Goal: Information Seeking & Learning: Learn about a topic

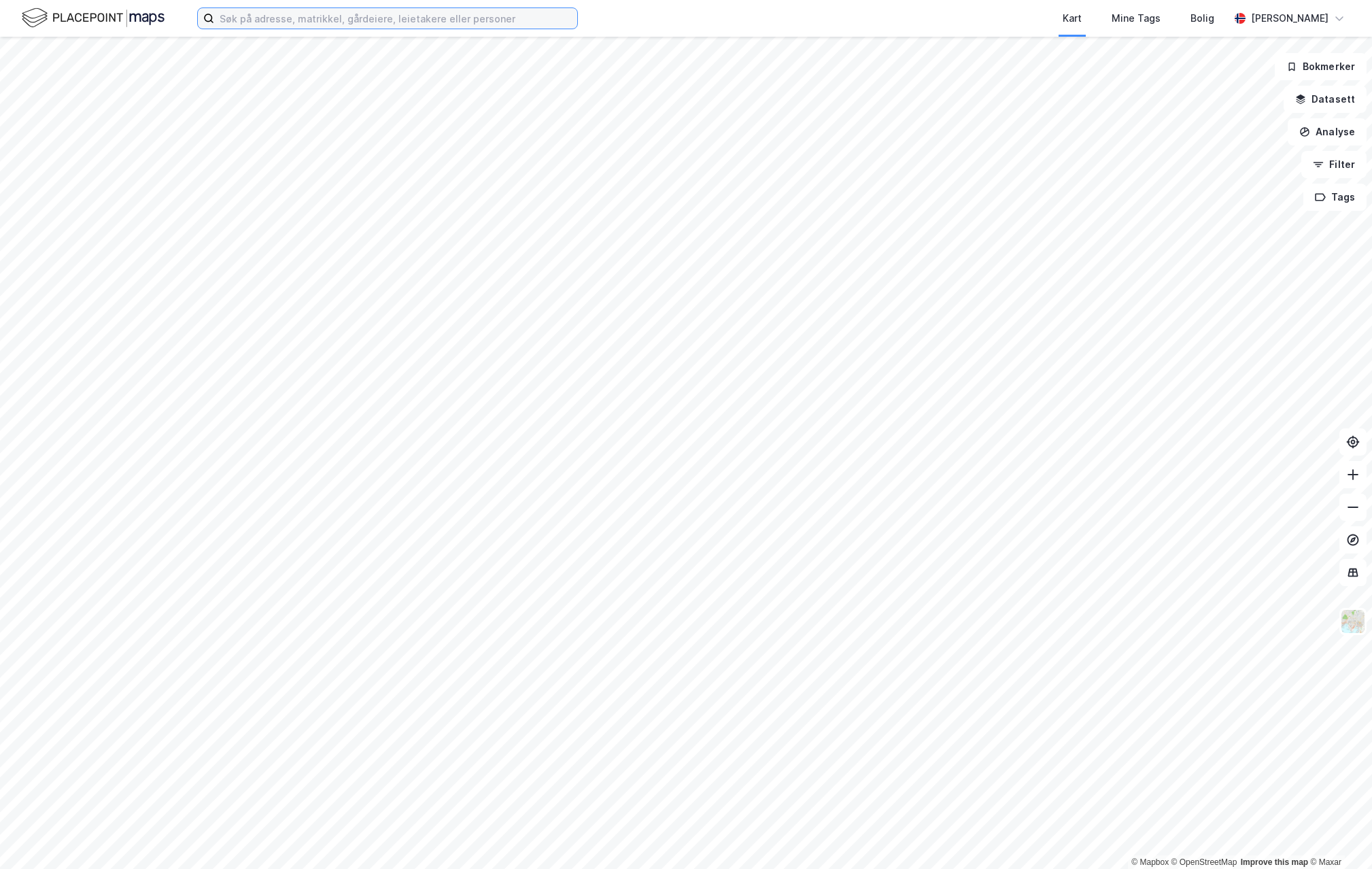
click at [346, 20] on input at bounding box center [395, 18] width 363 height 20
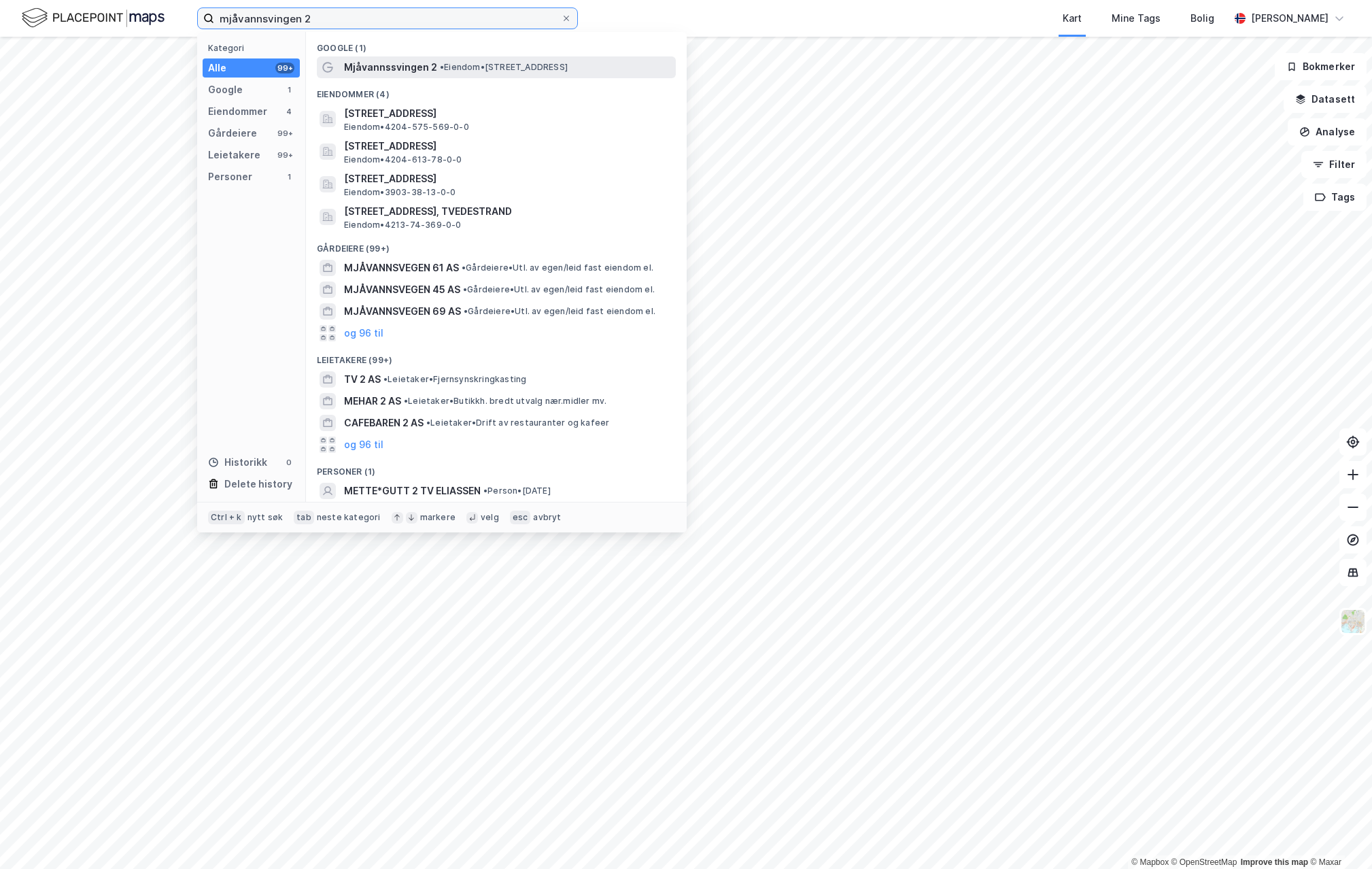
type input "mjåvannsvingen 2"
click at [471, 69] on span "• Eiendom • [STREET_ADDRESS]" at bounding box center [504, 67] width 128 height 11
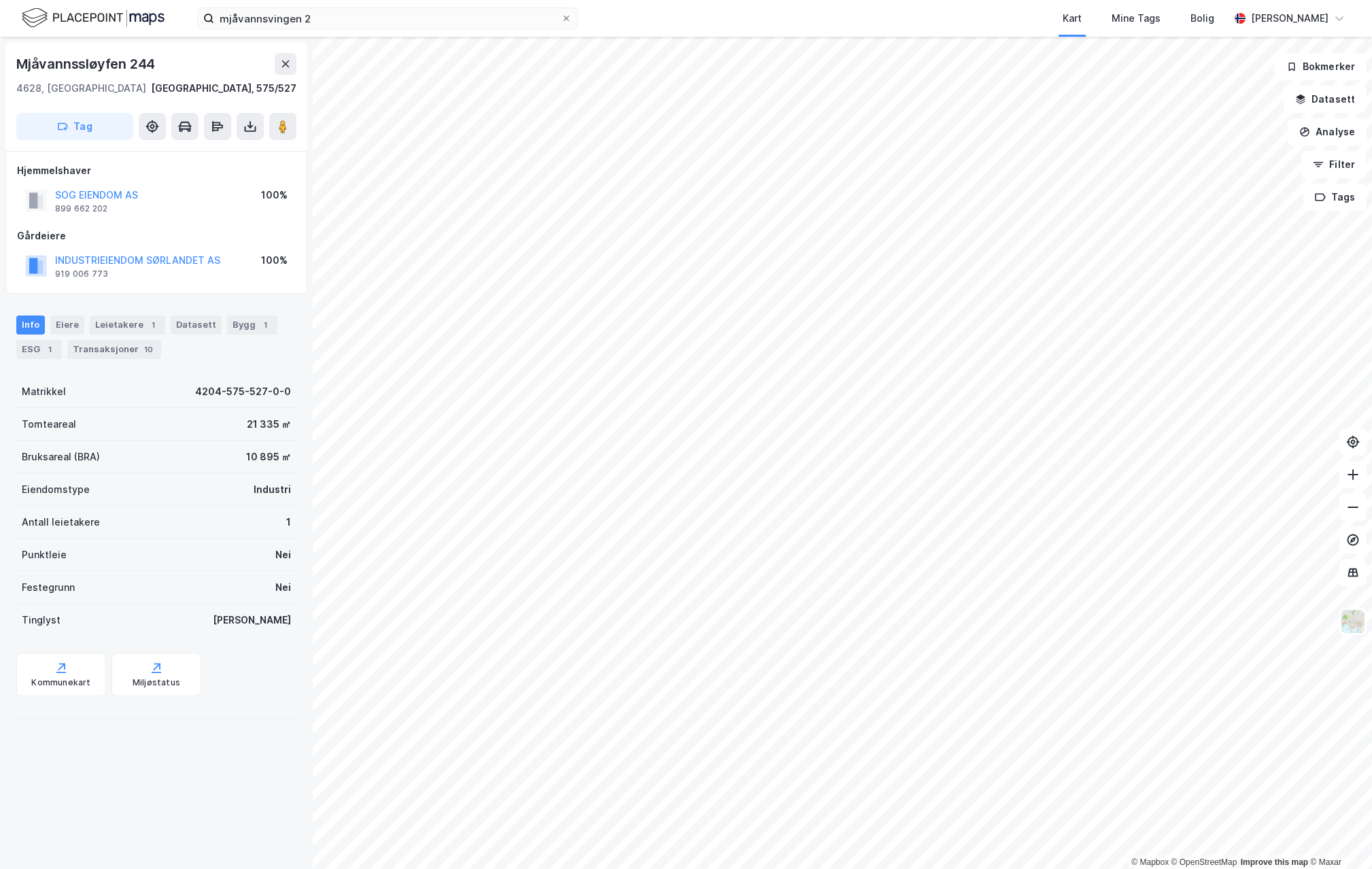
click at [122, 314] on div "Info [PERSON_NAME] 1 Datasett Bygg 1 ESG 1 Transaksjoner 10" at bounding box center [156, 331] width 313 height 65
click at [121, 328] on div "Leietakere 1" at bounding box center [127, 325] width 75 height 19
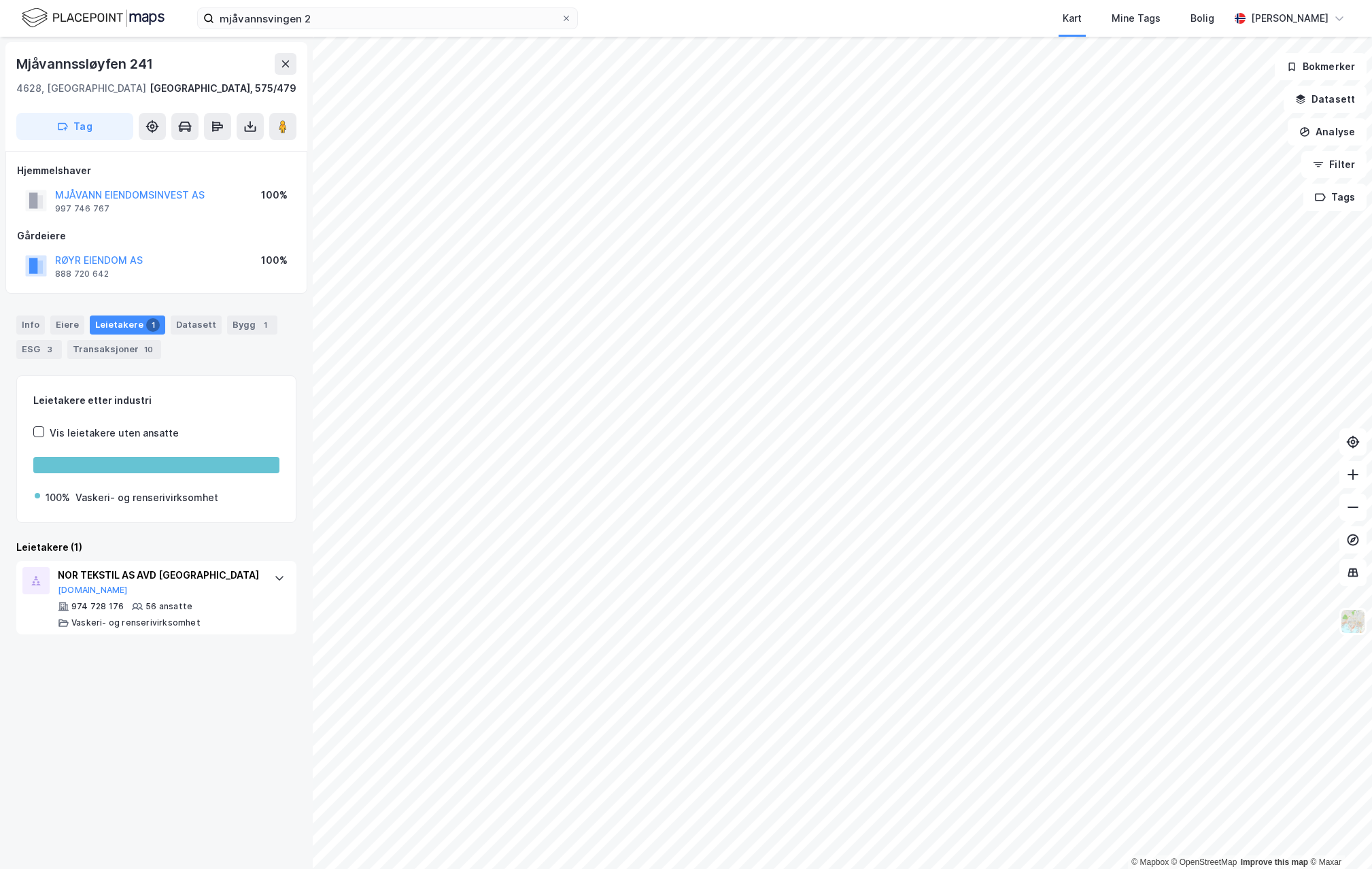
click at [142, 717] on div "Mjåvannssløyfen 241 4628, [GEOGRAPHIC_DATA], [GEOGRAPHIC_DATA] [GEOGRAPHIC_DATA…" at bounding box center [156, 452] width 313 height 832
click at [136, 751] on div "Mjåvannssløyfen 241 4628, [GEOGRAPHIC_DATA], [GEOGRAPHIC_DATA] [GEOGRAPHIC_DATA…" at bounding box center [156, 452] width 313 height 832
click at [82, 689] on div "Mjåvannssløyfen 241 4628, [GEOGRAPHIC_DATA], [GEOGRAPHIC_DATA] [GEOGRAPHIC_DATA…" at bounding box center [156, 452] width 313 height 832
